Goal: Task Accomplishment & Management: Manage account settings

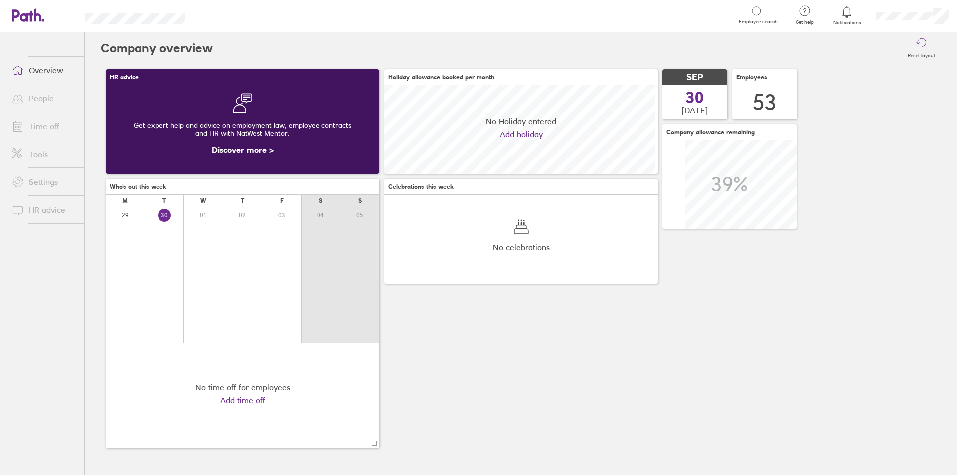
scroll to position [89, 274]
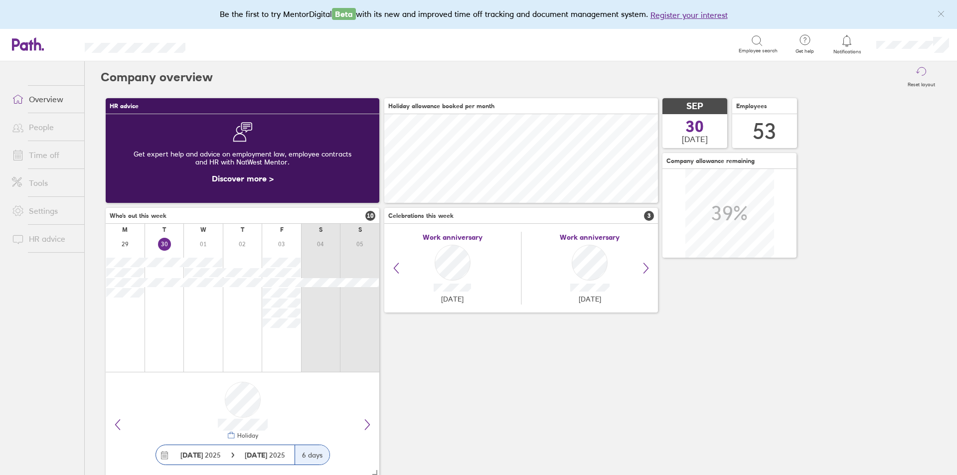
click at [47, 123] on link "People" at bounding box center [44, 127] width 80 height 20
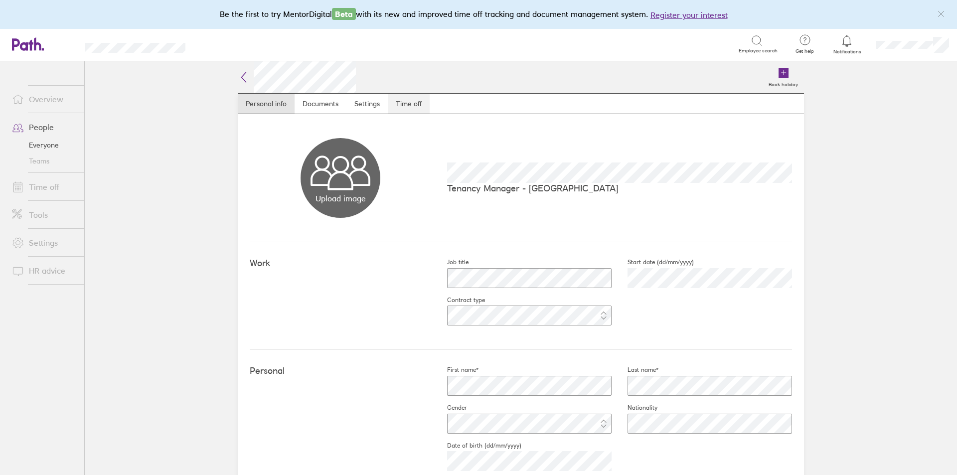
click at [418, 95] on link "Time off" at bounding box center [409, 104] width 42 height 20
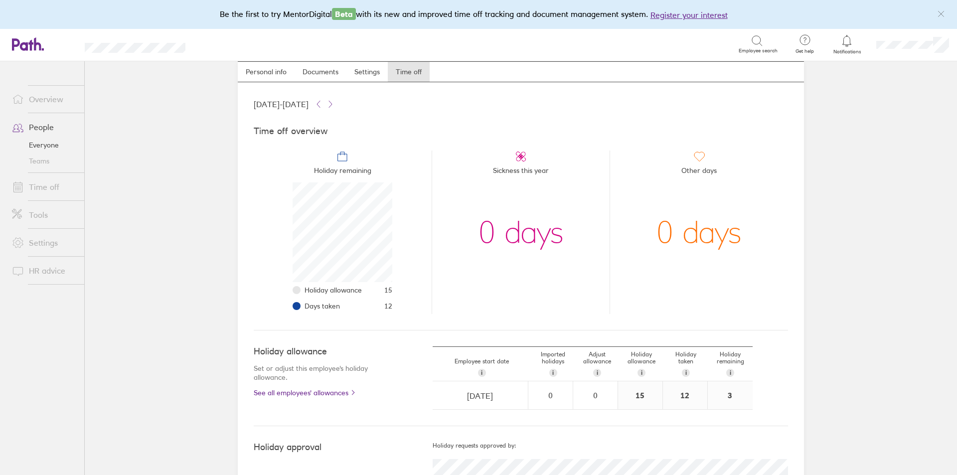
scroll to position [50, 0]
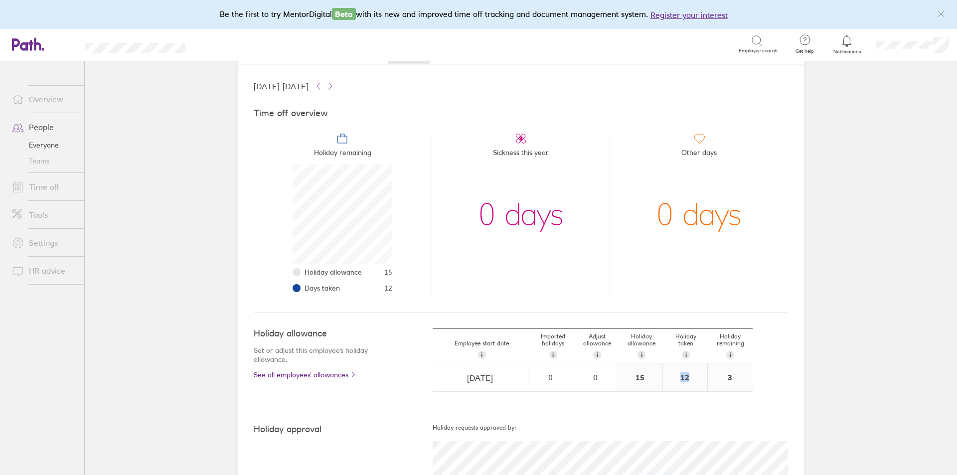
drag, startPoint x: 684, startPoint y: 379, endPoint x: 652, endPoint y: 383, distance: 32.1
click at [654, 383] on div "28/04/2025 Navigate forward to interact with the calendar and select a date. Pr…" at bounding box center [593, 377] width 320 height 28
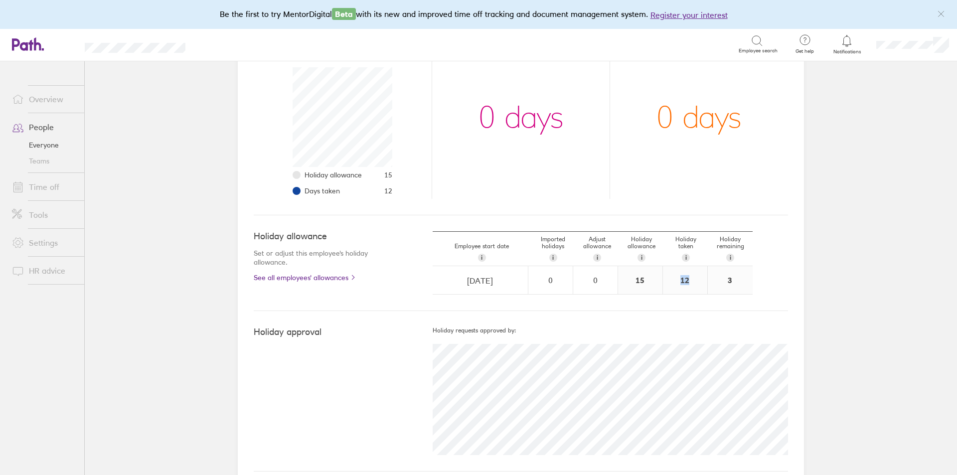
scroll to position [150, 0]
click at [668, 281] on div "12" at bounding box center [685, 278] width 44 height 28
drag, startPoint x: 685, startPoint y: 276, endPoint x: 669, endPoint y: 276, distance: 15.9
click at [669, 276] on div "12" at bounding box center [685, 278] width 44 height 28
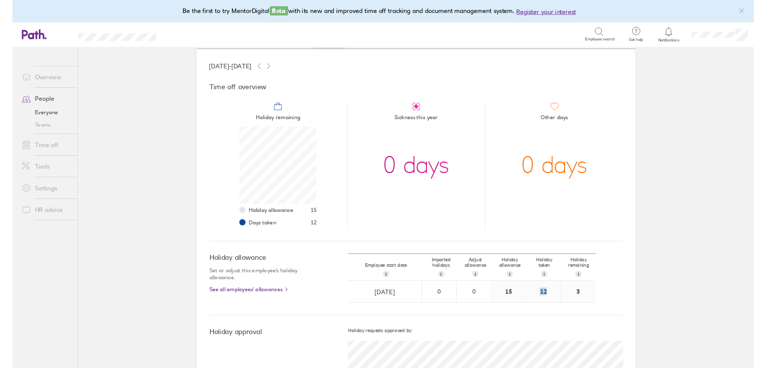
scroll to position [100, 0]
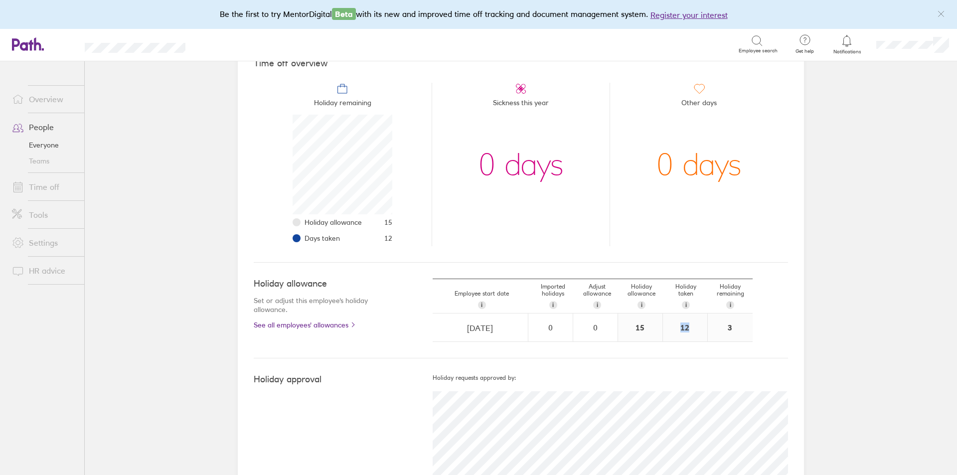
click at [54, 185] on link "Time off" at bounding box center [44, 187] width 80 height 20
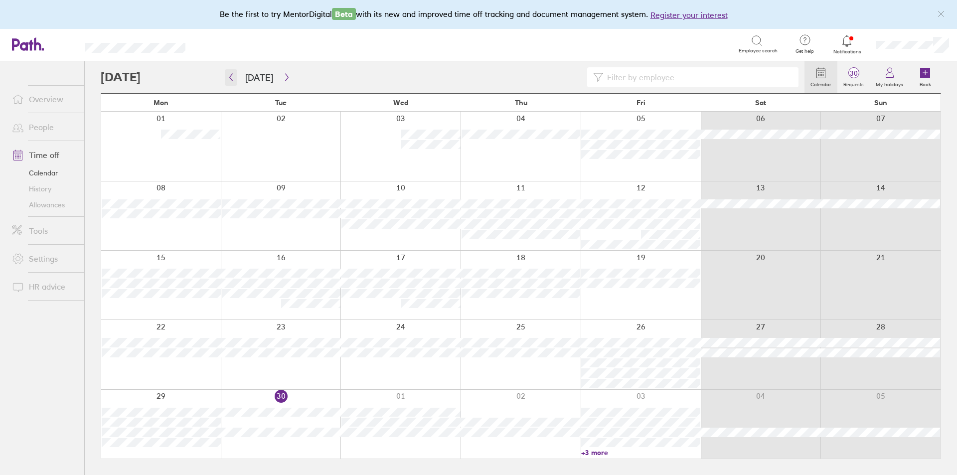
click at [227, 79] on icon "button" at bounding box center [230, 77] width 7 height 8
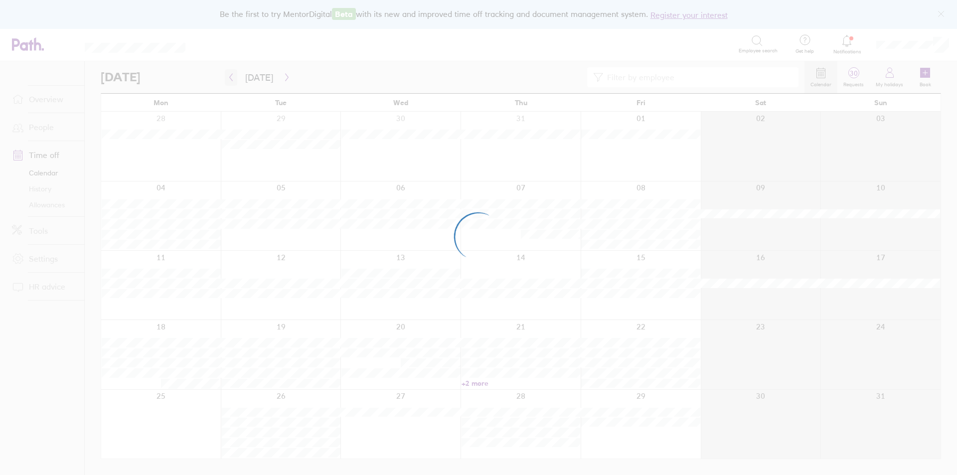
click at [227, 79] on div at bounding box center [478, 237] width 957 height 475
click at [229, 78] on div at bounding box center [478, 237] width 957 height 475
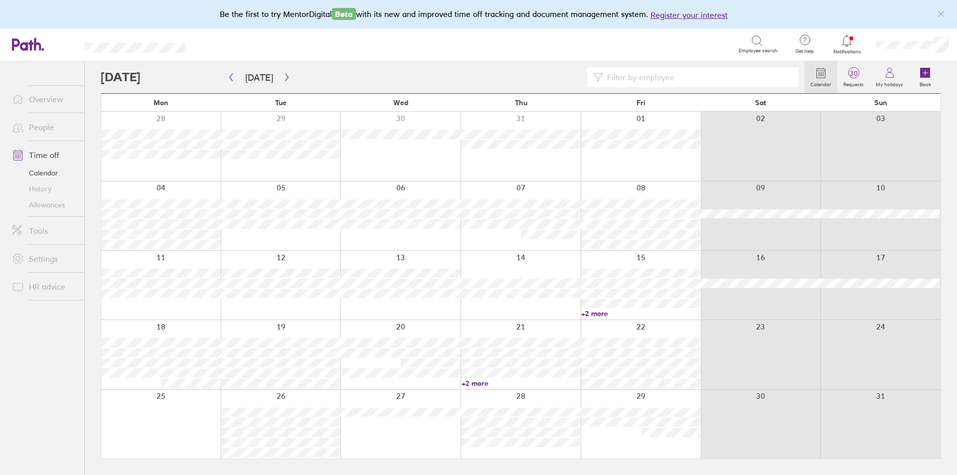
click at [648, 78] on input at bounding box center [697, 77] width 189 height 19
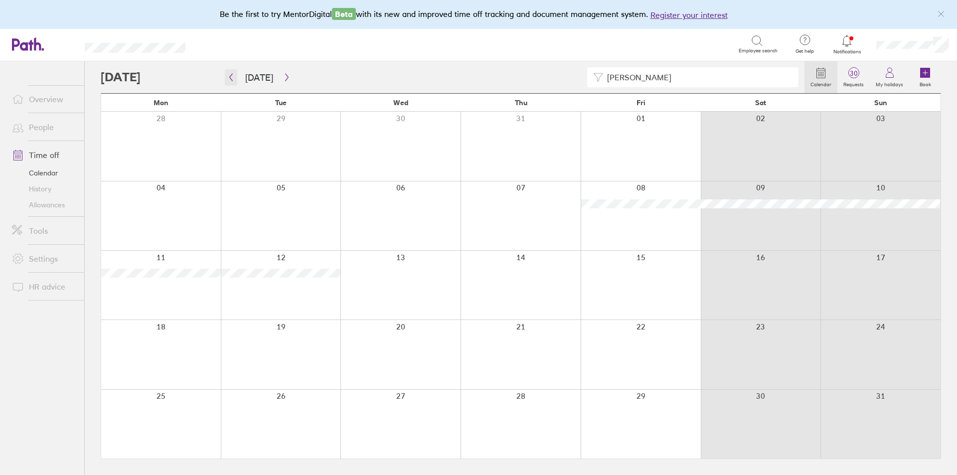
type input "adam"
click at [234, 76] on icon "button" at bounding box center [230, 77] width 7 height 8
click at [234, 77] on icon "button" at bounding box center [230, 77] width 7 height 8
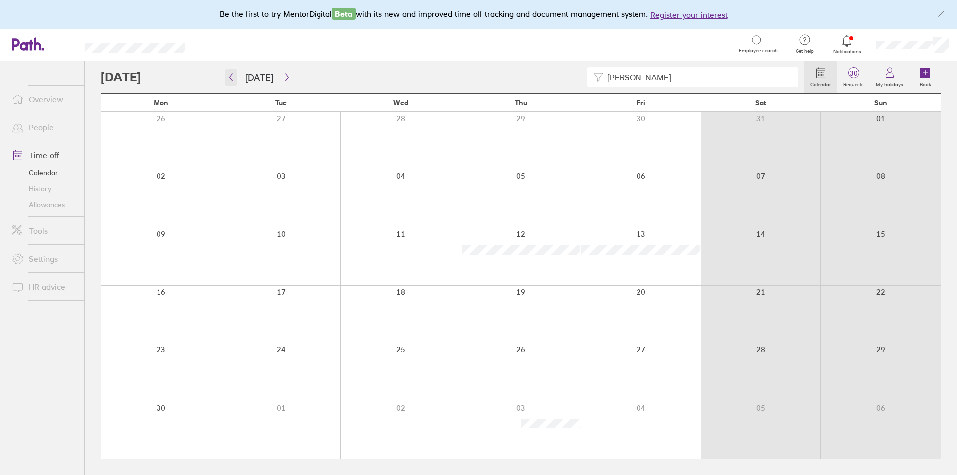
click at [230, 83] on button "button" at bounding box center [231, 77] width 12 height 16
click at [283, 76] on icon "button" at bounding box center [286, 77] width 7 height 8
click at [283, 77] on icon "button" at bounding box center [286, 77] width 7 height 8
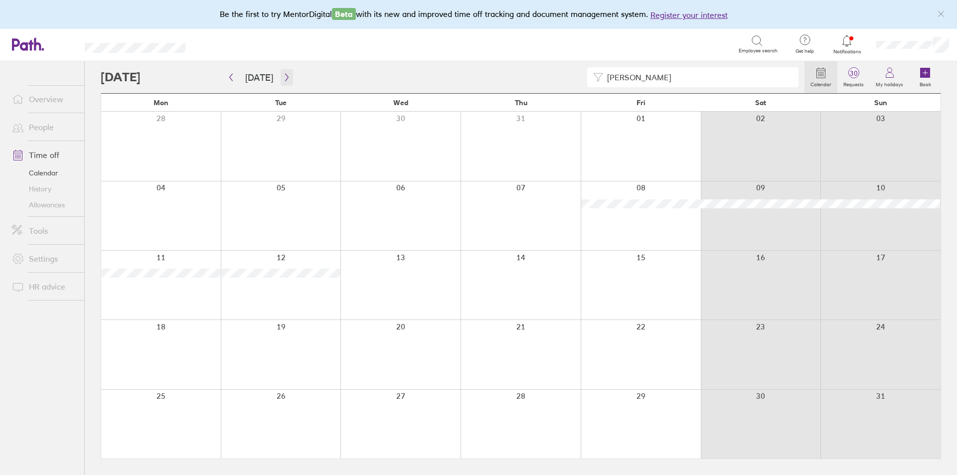
click at [284, 77] on icon "button" at bounding box center [286, 77] width 7 height 8
click at [285, 77] on icon "button" at bounding box center [286, 77] width 3 height 7
click at [286, 77] on icon "button" at bounding box center [286, 77] width 7 height 8
click at [283, 80] on icon "button" at bounding box center [286, 77] width 7 height 8
click at [232, 77] on icon "button" at bounding box center [230, 77] width 7 height 8
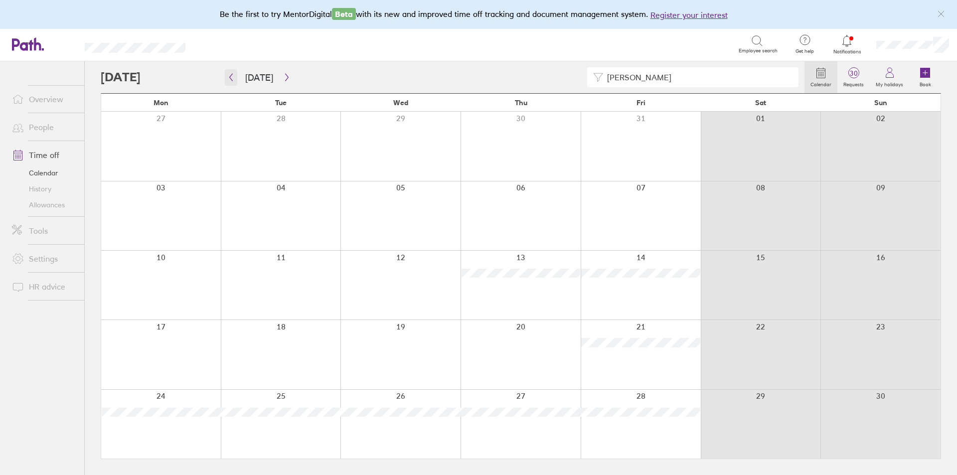
click at [231, 78] on icon "button" at bounding box center [230, 77] width 7 height 8
